Goal: Transaction & Acquisition: Register for event/course

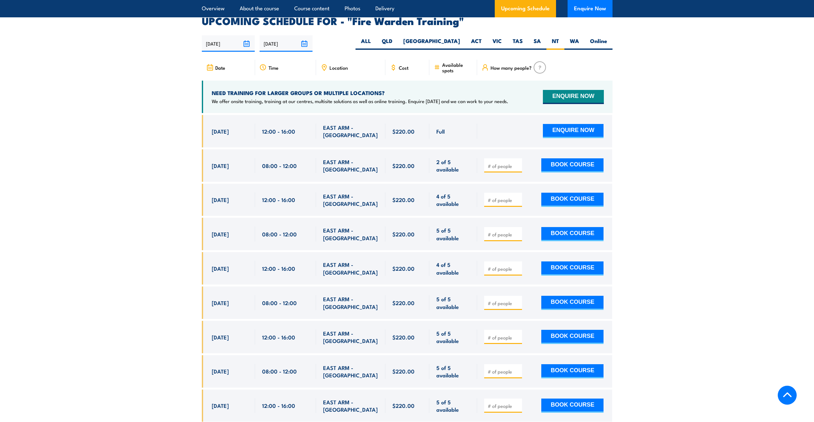
click at [504, 160] on div at bounding box center [503, 165] width 38 height 14
type input "1"
click at [518, 163] on input "1" at bounding box center [504, 166] width 32 height 6
click at [561, 158] on button "BOOK COURSE" at bounding box center [572, 165] width 62 height 14
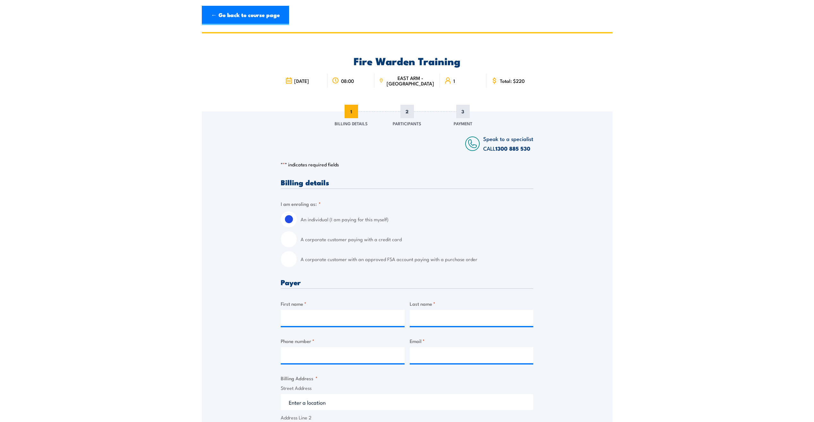
click at [294, 239] on input "A corporate customer paying with a credit card" at bounding box center [289, 239] width 16 height 16
radio input "true"
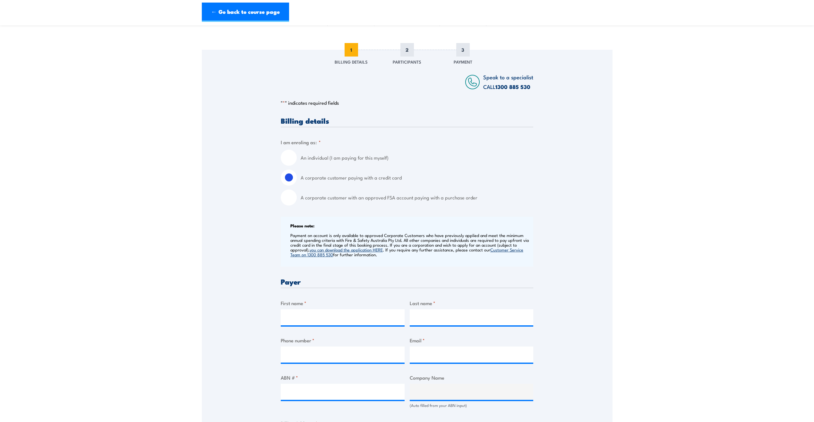
scroll to position [64, 0]
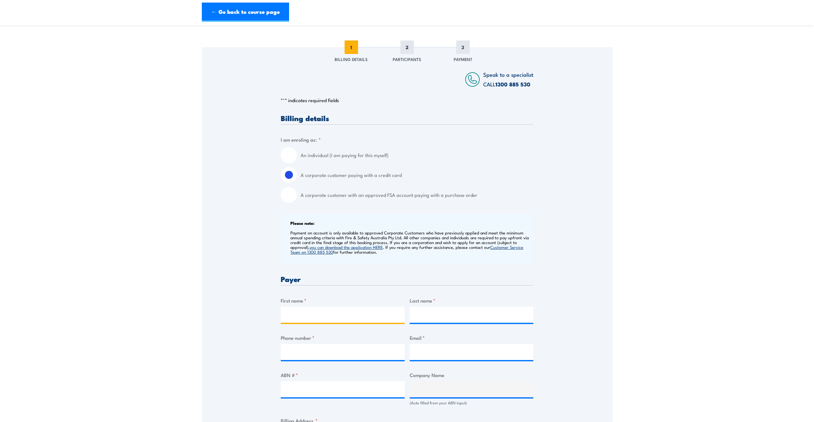
click at [342, 312] on input "First name *" at bounding box center [343, 314] width 124 height 16
type input "a"
type input "[PERSON_NAME]"
type input "0456698536"
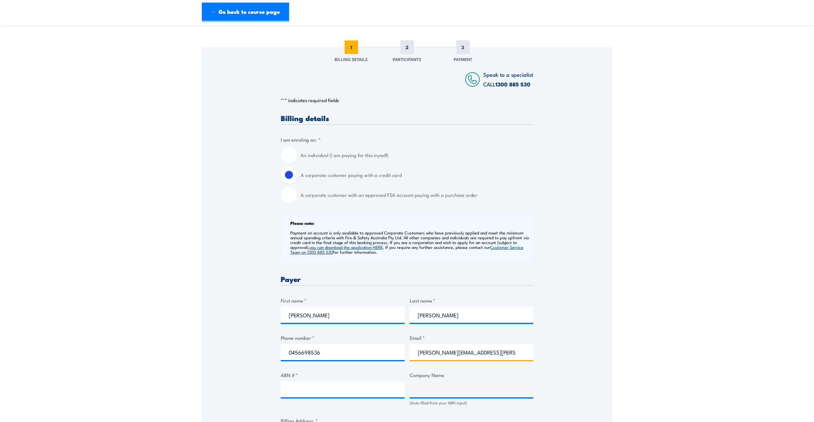
type input "[PERSON_NAME][EMAIL_ADDRESS][PERSON_NAME][DOMAIN_NAME]"
paste input "15 0884 174 03"
type input "15 0884 174 03"
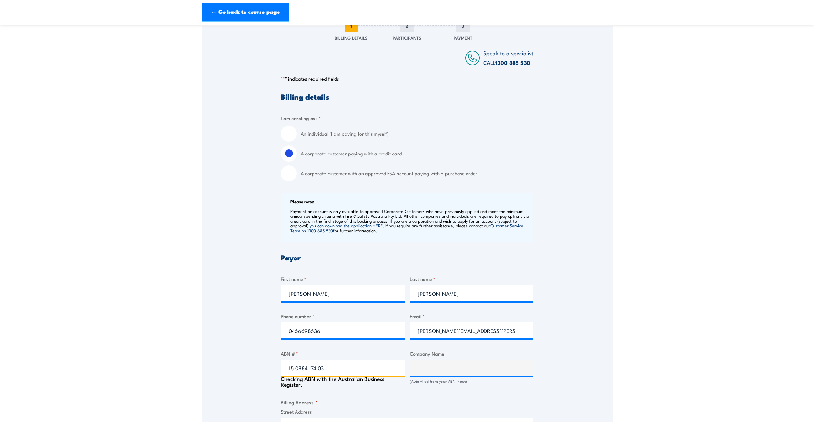
scroll to position [128, 0]
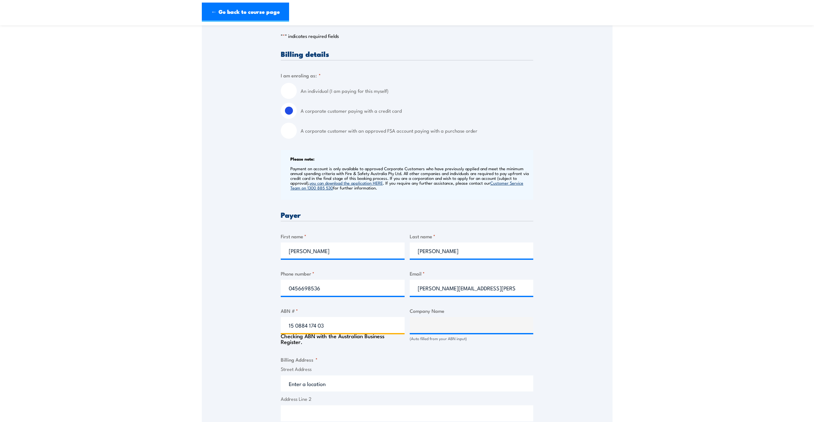
type input "SIGMA HEALTHCARE LIMITED"
type input "15 0884 174 03"
click at [344, 375] on input "Street Address" at bounding box center [407, 380] width 252 height 16
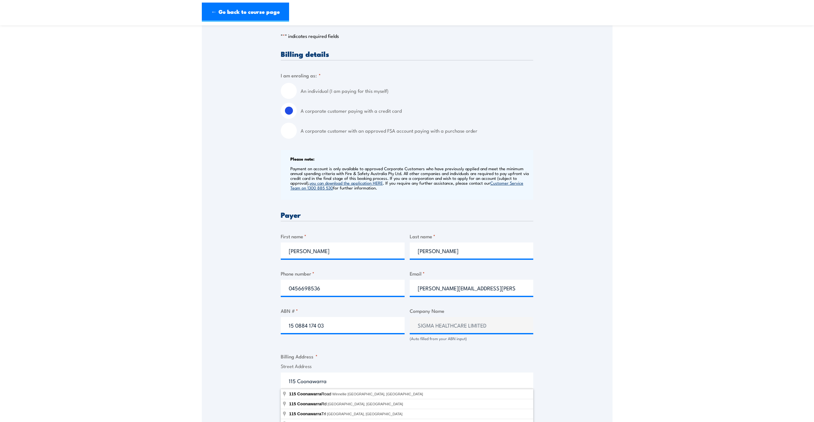
type input "[STREET_ADDRESS]"
type input "Winnellie"
type input "[GEOGRAPHIC_DATA]"
type input "0820"
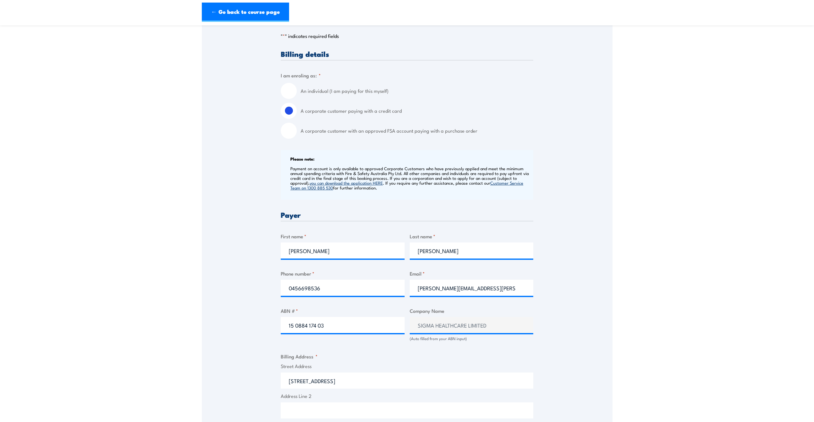
select select "[GEOGRAPHIC_DATA]"
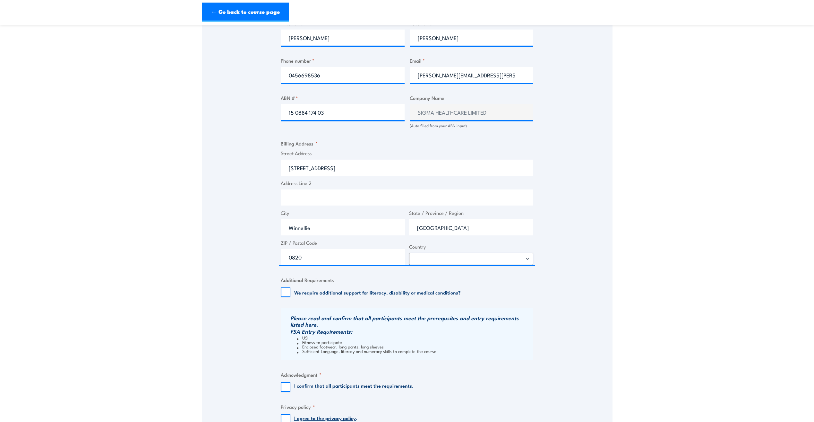
scroll to position [385, 0]
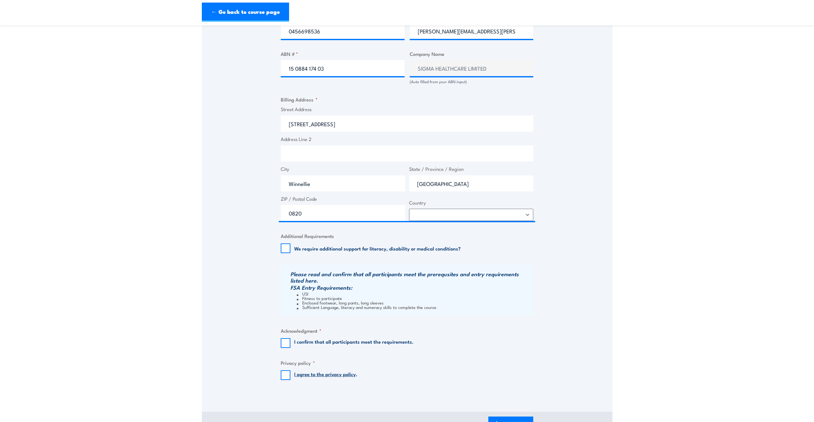
click at [290, 341] on div "I confirm that all participants meet the requirements." at bounding box center [347, 343] width 133 height 10
click at [287, 344] on input "I confirm that all participants meet the requirements." at bounding box center [286, 343] width 10 height 10
checkbox input "true"
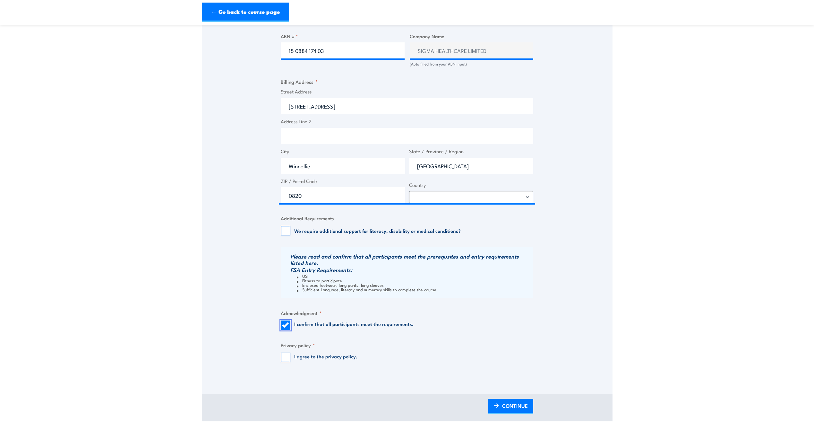
scroll to position [481, 0]
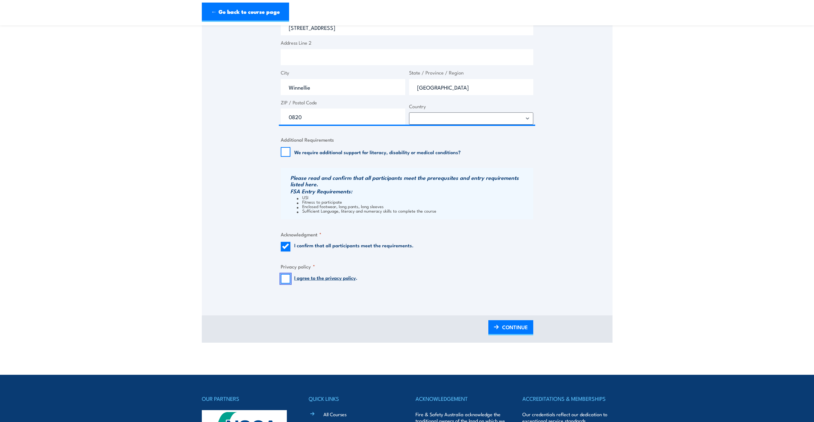
click at [283, 278] on input "I agree to the privacy policy ." at bounding box center [286, 279] width 10 height 10
checkbox input "true"
click at [501, 327] on link "CONTINUE" at bounding box center [510, 327] width 45 height 15
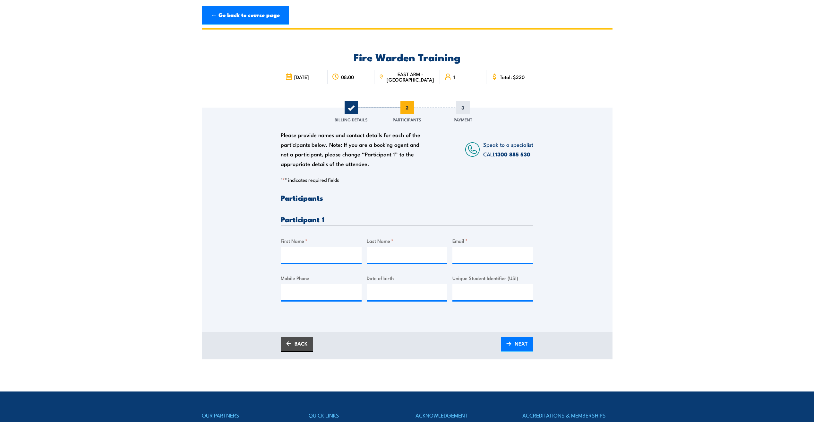
scroll to position [0, 0]
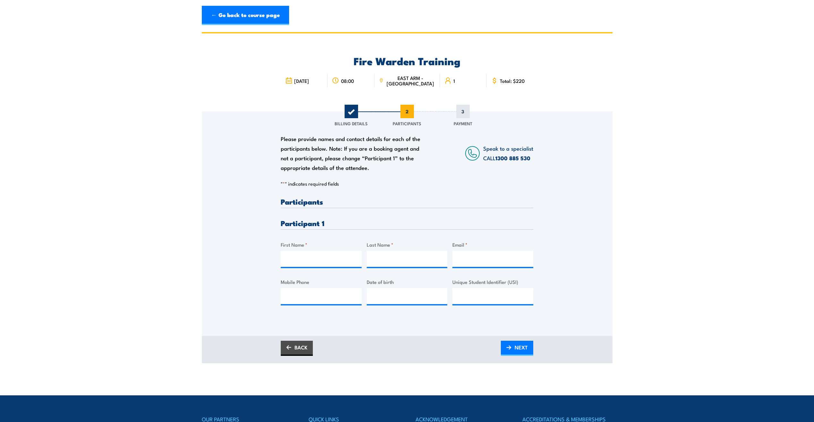
click at [332, 268] on div "Please provide names and contact details for each of the participants below. No…" at bounding box center [407, 256] width 252 height 117
click at [331, 258] on input "First Name *" at bounding box center [321, 259] width 81 height 16
type input "[PERSON_NAME]"
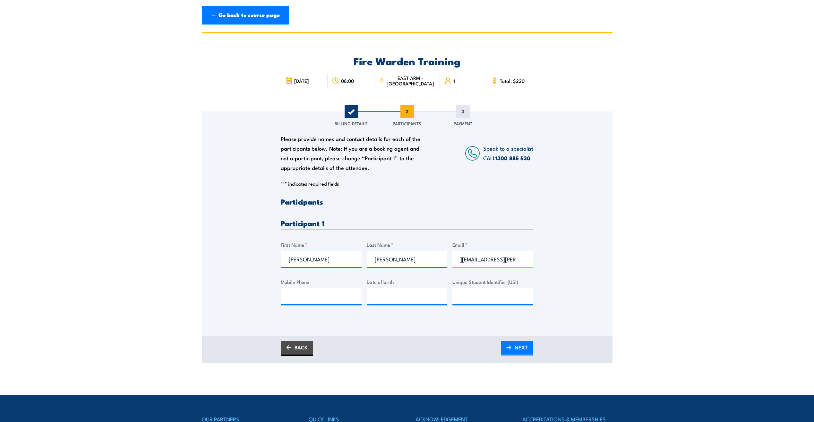
type input "[PERSON_NAME][EMAIL_ADDRESS][PERSON_NAME][DOMAIN_NAME]"
click at [320, 295] on input "Mobile Phone" at bounding box center [321, 296] width 81 height 16
type input "0456698536"
type input "[DATE]"
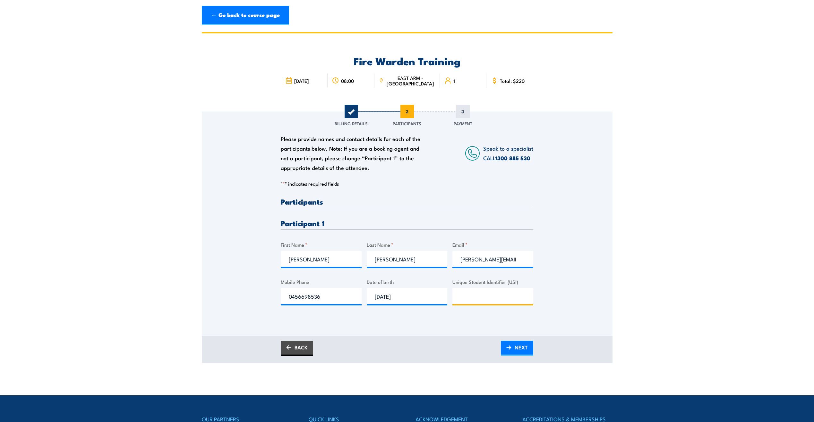
click at [515, 302] on input "Unique Student Identifier (USI)" at bounding box center [492, 296] width 81 height 16
type input "VNPHQJUNDZ"
click at [516, 346] on span "NEXT" at bounding box center [521, 346] width 13 height 17
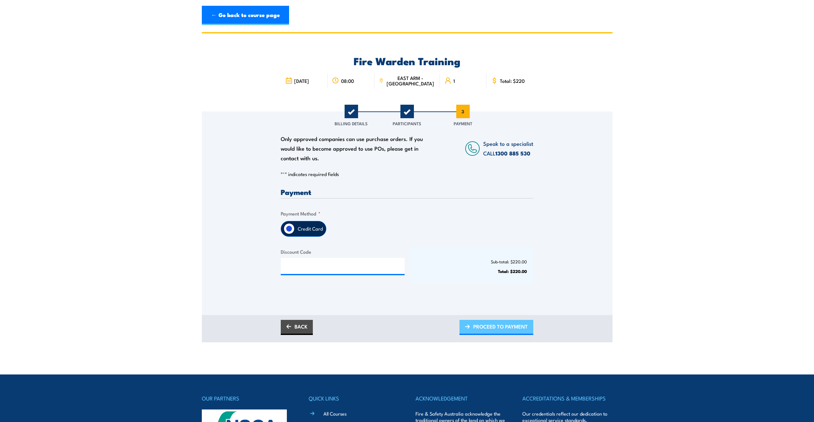
click at [495, 327] on span "PROCEED TO PAYMENT" at bounding box center [500, 326] width 55 height 17
